Goal: Task Accomplishment & Management: Complete application form

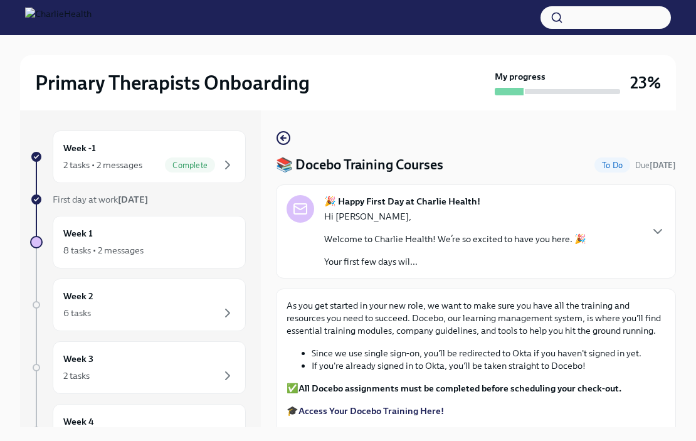
scroll to position [21, 0]
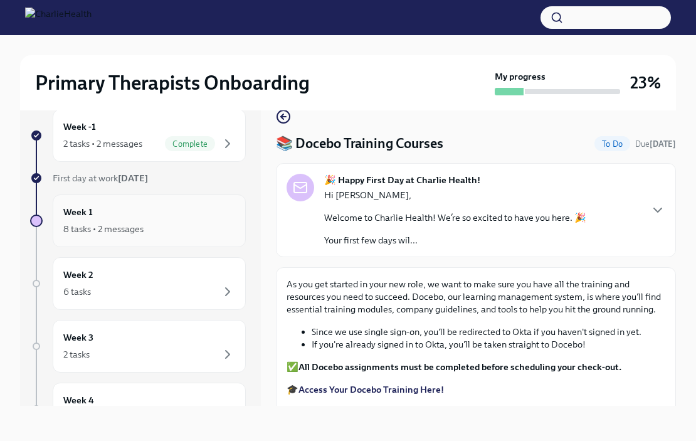
click at [159, 221] on div "8 tasks • 2 messages" at bounding box center [149, 228] width 172 height 15
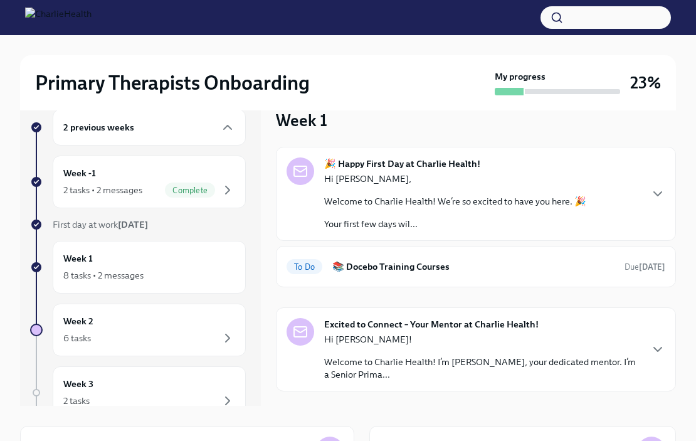
click at [394, 195] on p "Welcome to Charlie Health! We’re so excited to have you here. 🎉" at bounding box center [455, 201] width 262 height 13
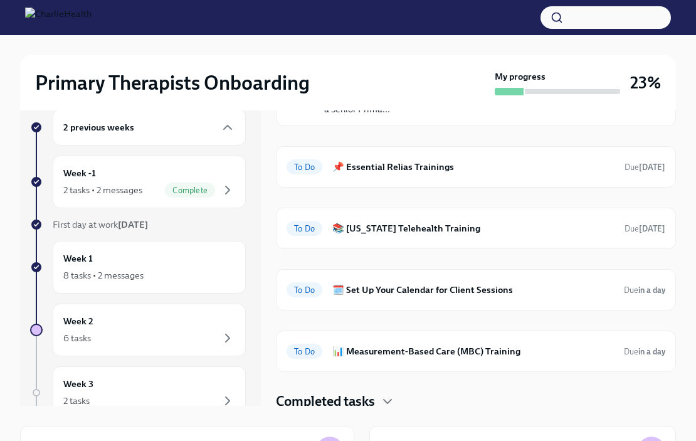
scroll to position [1080, 0]
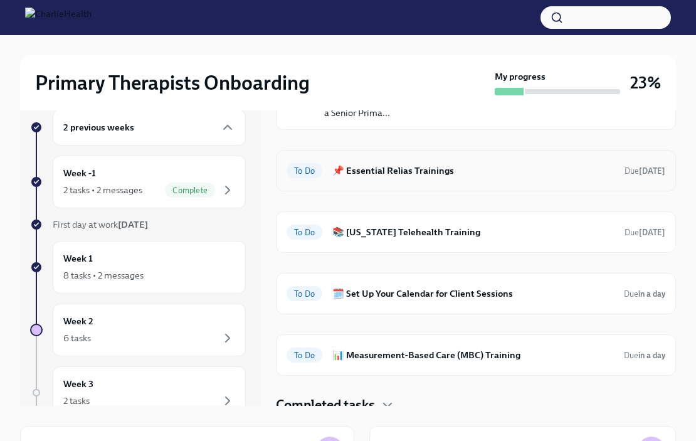
click at [416, 177] on h6 "📌 Essential Relias Trainings" at bounding box center [473, 171] width 282 height 14
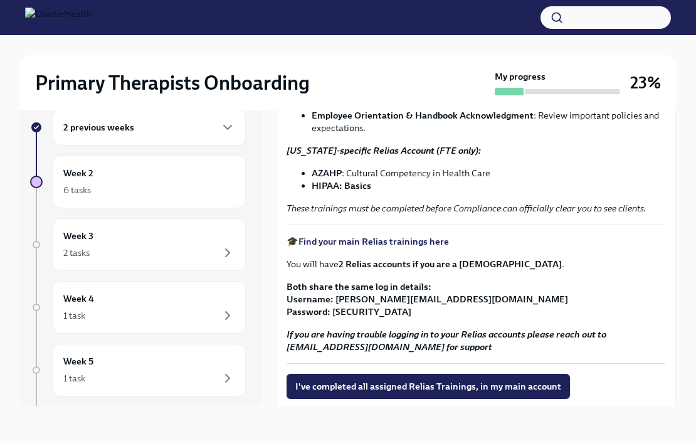
scroll to position [213, 0]
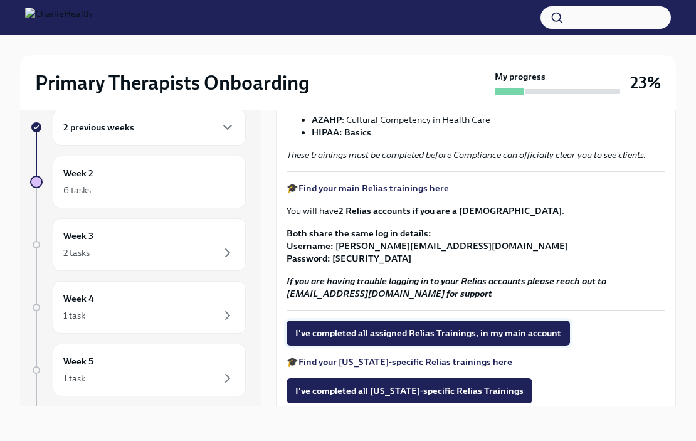
click at [403, 336] on span "I've completed all assigned Relias Trainings, in my main account" at bounding box center [428, 333] width 266 height 13
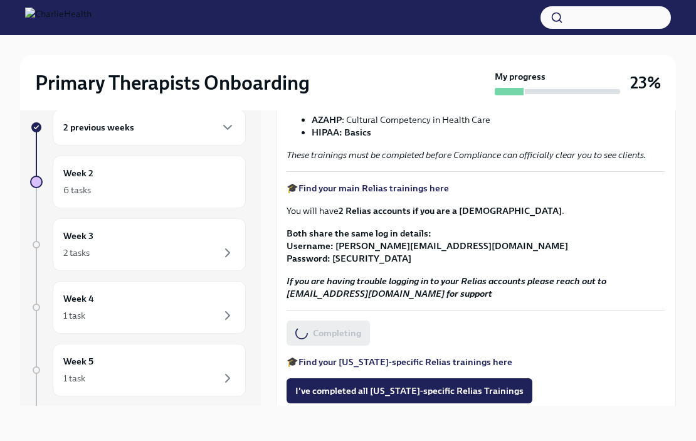
scroll to position [261, 0]
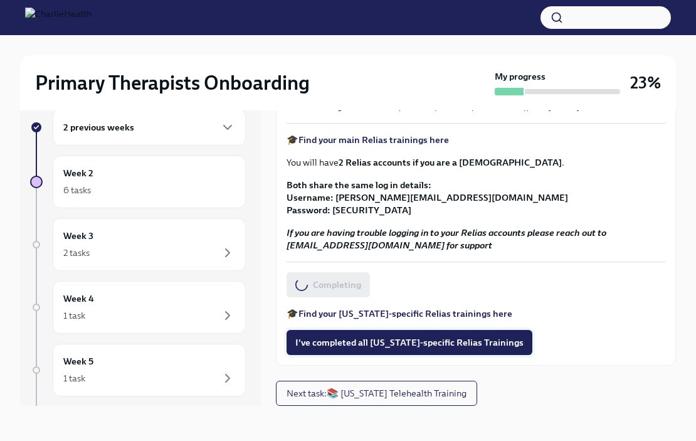
click at [407, 347] on span "I've completed all [US_STATE]-specific Relias Trainings" at bounding box center [409, 342] width 228 height 13
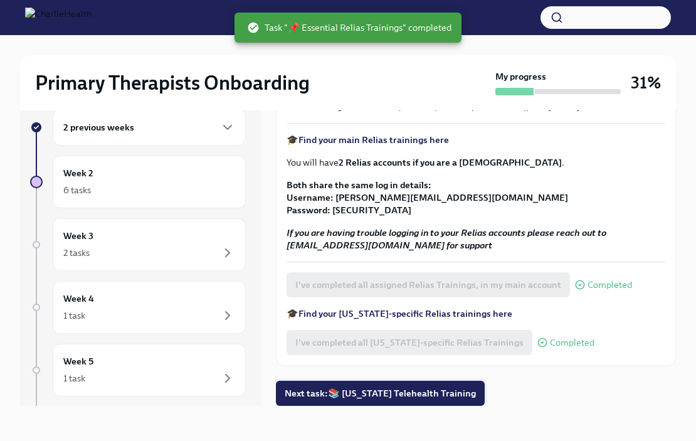
click at [410, 394] on span "Next task : 📚 [US_STATE] Telehealth Training" at bounding box center [380, 393] width 191 height 13
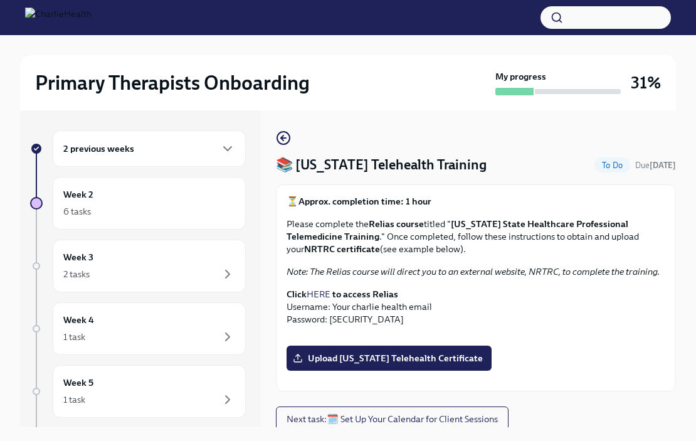
click at [172, 156] on div "2 previous weeks" at bounding box center [149, 148] width 193 height 36
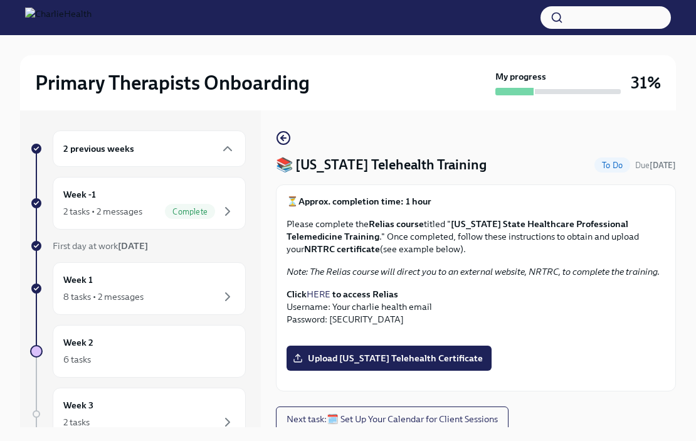
click at [170, 152] on div "2 previous weeks" at bounding box center [149, 148] width 172 height 15
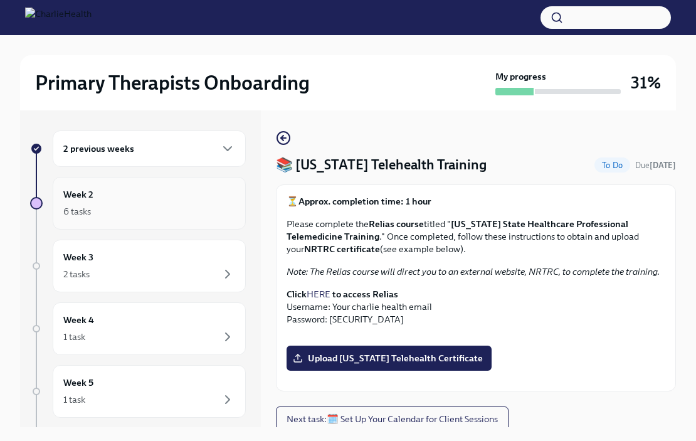
click at [164, 219] on div "Week 2 6 tasks" at bounding box center [149, 203] width 193 height 53
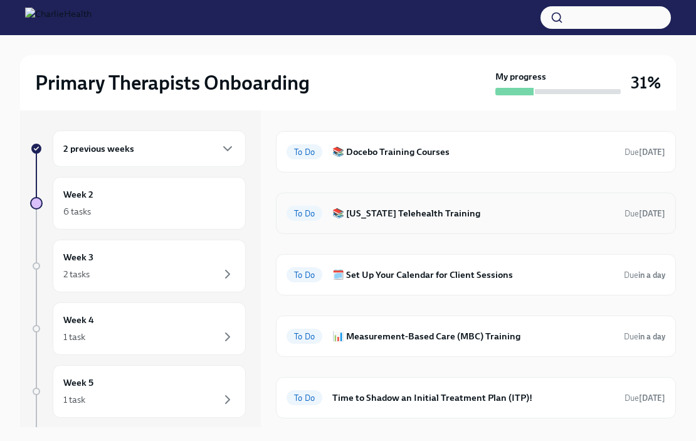
scroll to position [38, 0]
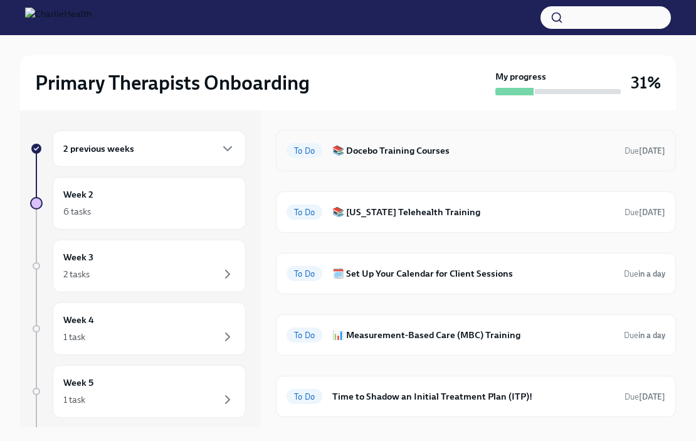
click at [403, 149] on h6 "📚 Docebo Training Courses" at bounding box center [473, 151] width 282 height 14
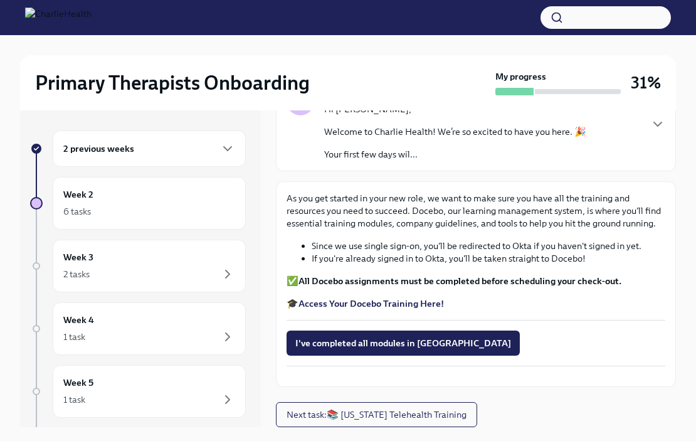
scroll to position [125, 0]
click at [407, 337] on span "I've completed all modules in [GEOGRAPHIC_DATA]" at bounding box center [403, 343] width 216 height 13
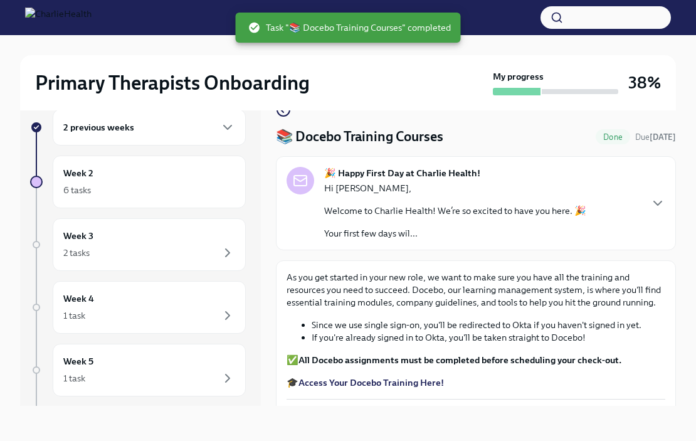
scroll to position [137, 0]
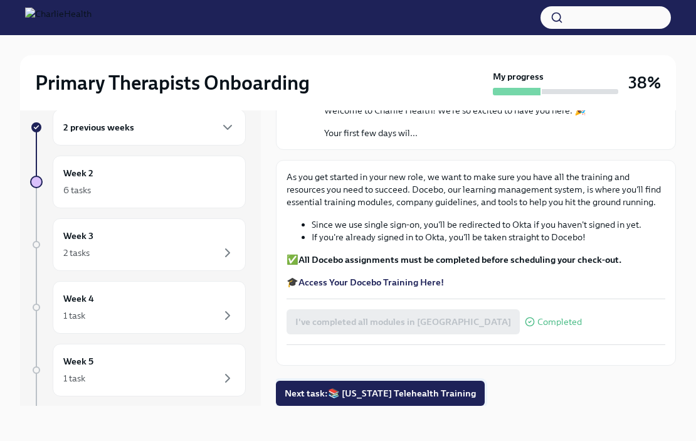
click at [396, 399] on button "Next task : 📚 [US_STATE] Telehealth Training" at bounding box center [380, 393] width 209 height 25
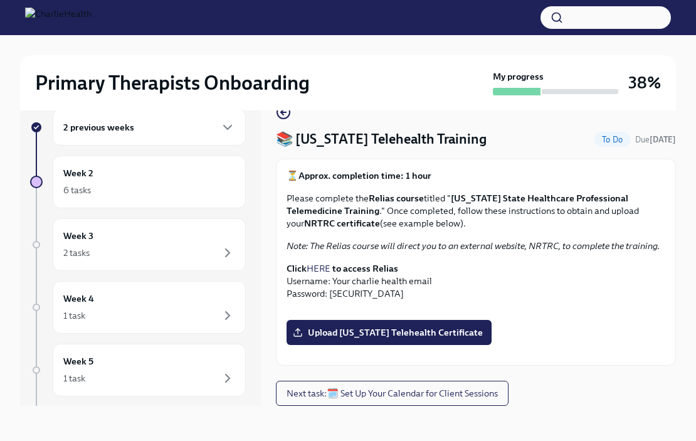
scroll to position [256, 0]
click at [152, 187] on div "6 tasks" at bounding box center [149, 189] width 172 height 15
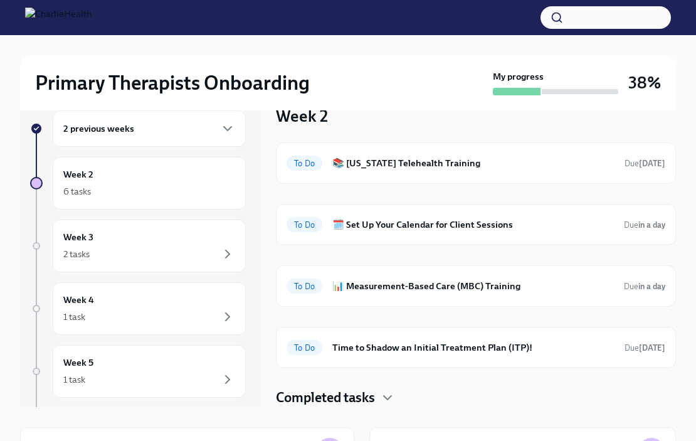
scroll to position [4, 0]
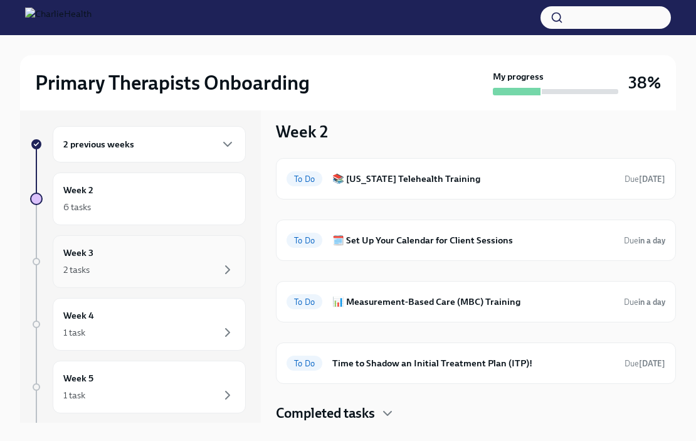
click at [124, 253] on div "Week 3 2 tasks" at bounding box center [149, 261] width 172 height 31
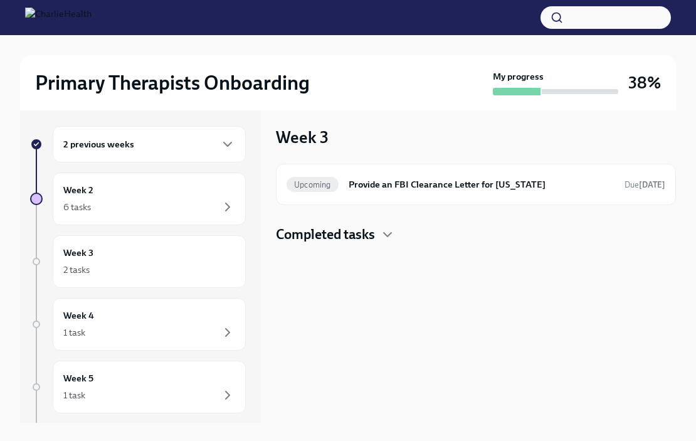
click at [374, 239] on h4 "Completed tasks" at bounding box center [325, 234] width 99 height 19
click at [88, 330] on div "1 task" at bounding box center [149, 332] width 172 height 15
click at [189, 320] on div "Week 4 1 task" at bounding box center [149, 323] width 172 height 31
click at [156, 245] on div "Week 3 2 tasks" at bounding box center [149, 261] width 193 height 53
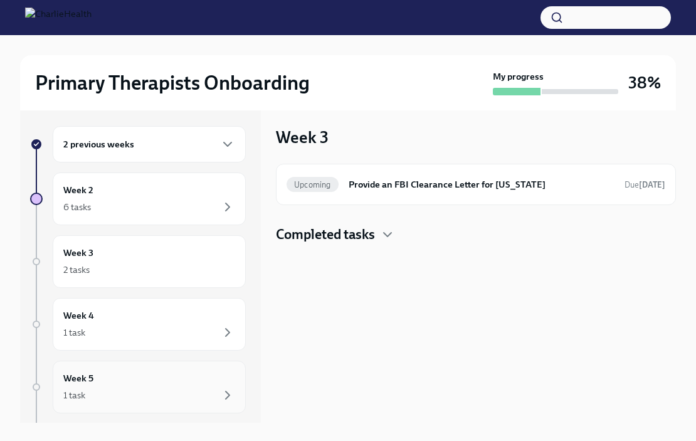
click at [146, 379] on div "Week 5 1 task" at bounding box center [149, 386] width 172 height 31
click at [169, 211] on div "6 tasks" at bounding box center [149, 206] width 172 height 15
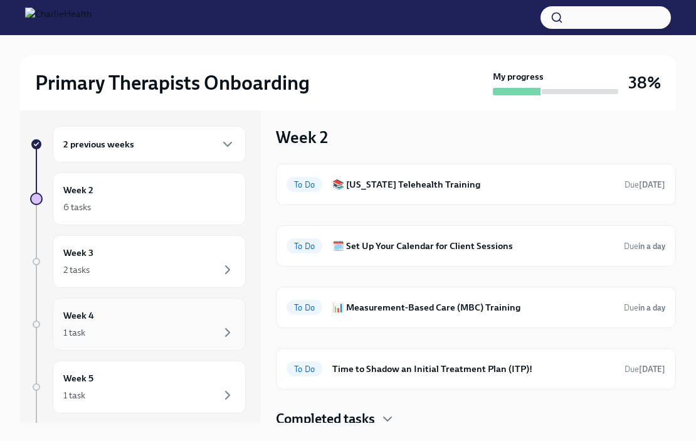
click at [115, 304] on div "Week 4 1 task" at bounding box center [149, 324] width 193 height 53
